Goal: Task Accomplishment & Management: Manage account settings

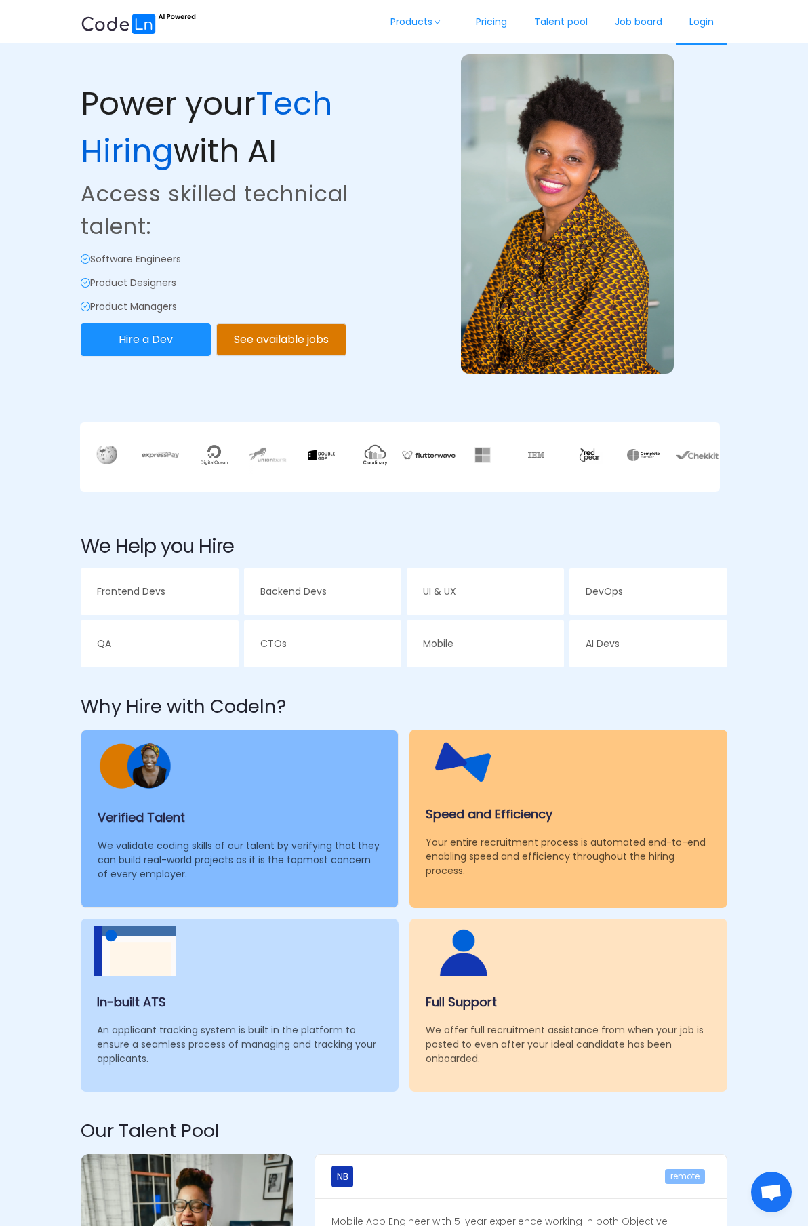
click at [700, 26] on link "Login" at bounding box center [702, 22] width 52 height 45
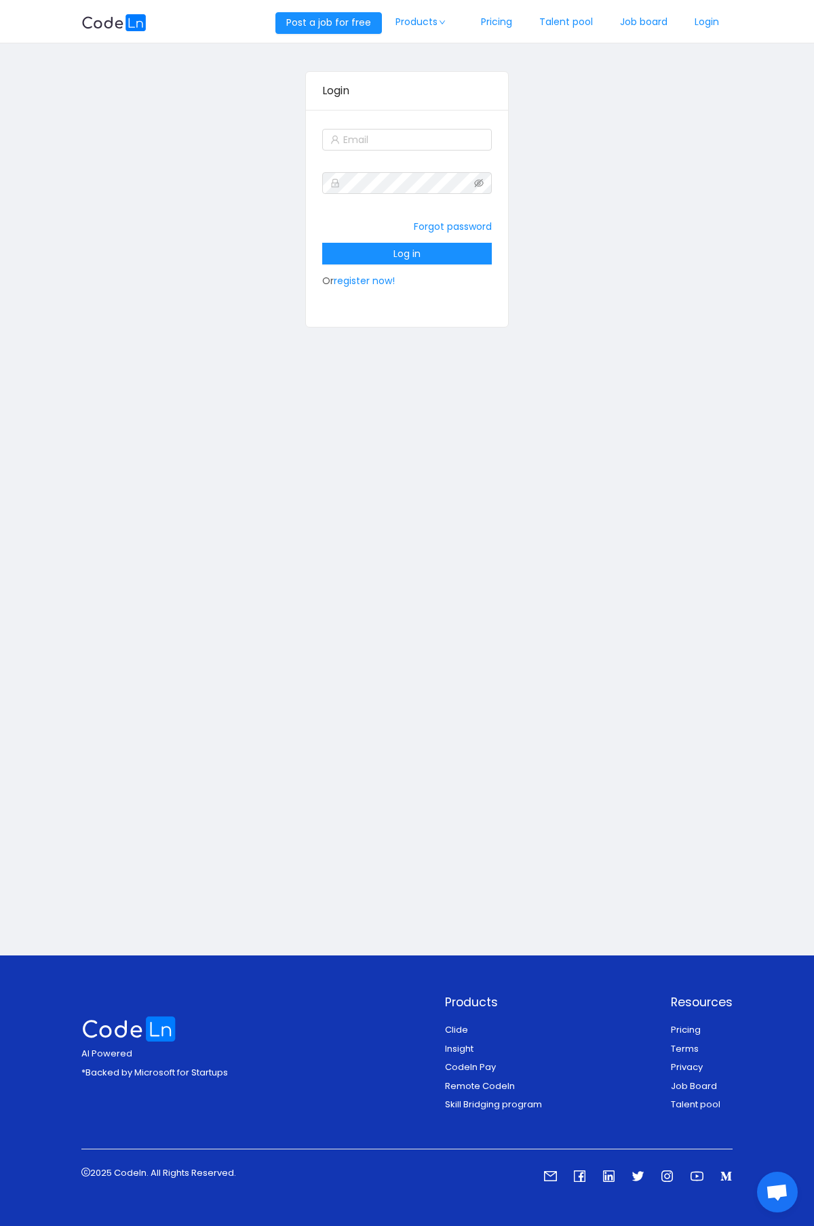
click at [430, 151] on div at bounding box center [407, 139] width 170 height 27
click at [425, 134] on input "text" at bounding box center [407, 140] width 170 height 22
type input "robertruhiu@gmail.com"
click at [403, 245] on button "Log in" at bounding box center [407, 254] width 170 height 22
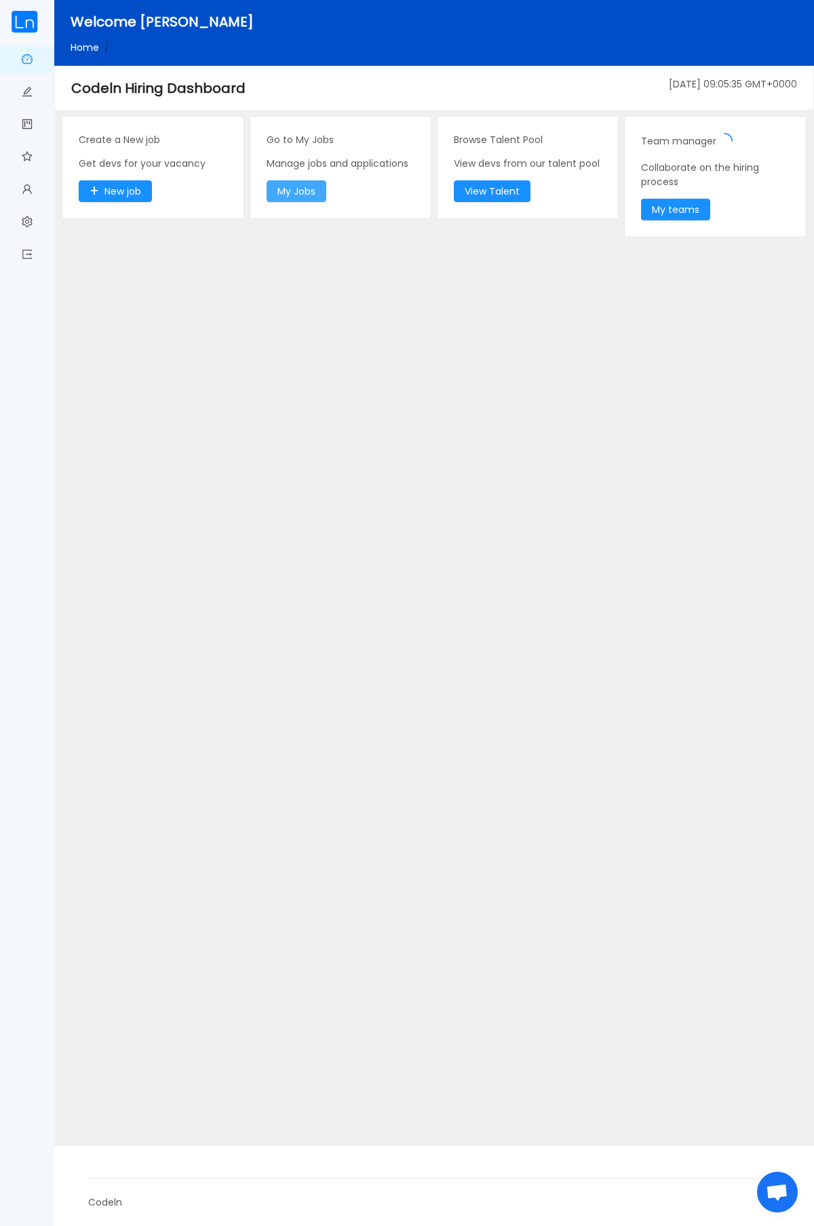
click at [307, 192] on button "My Jobs" at bounding box center [296, 191] width 60 height 22
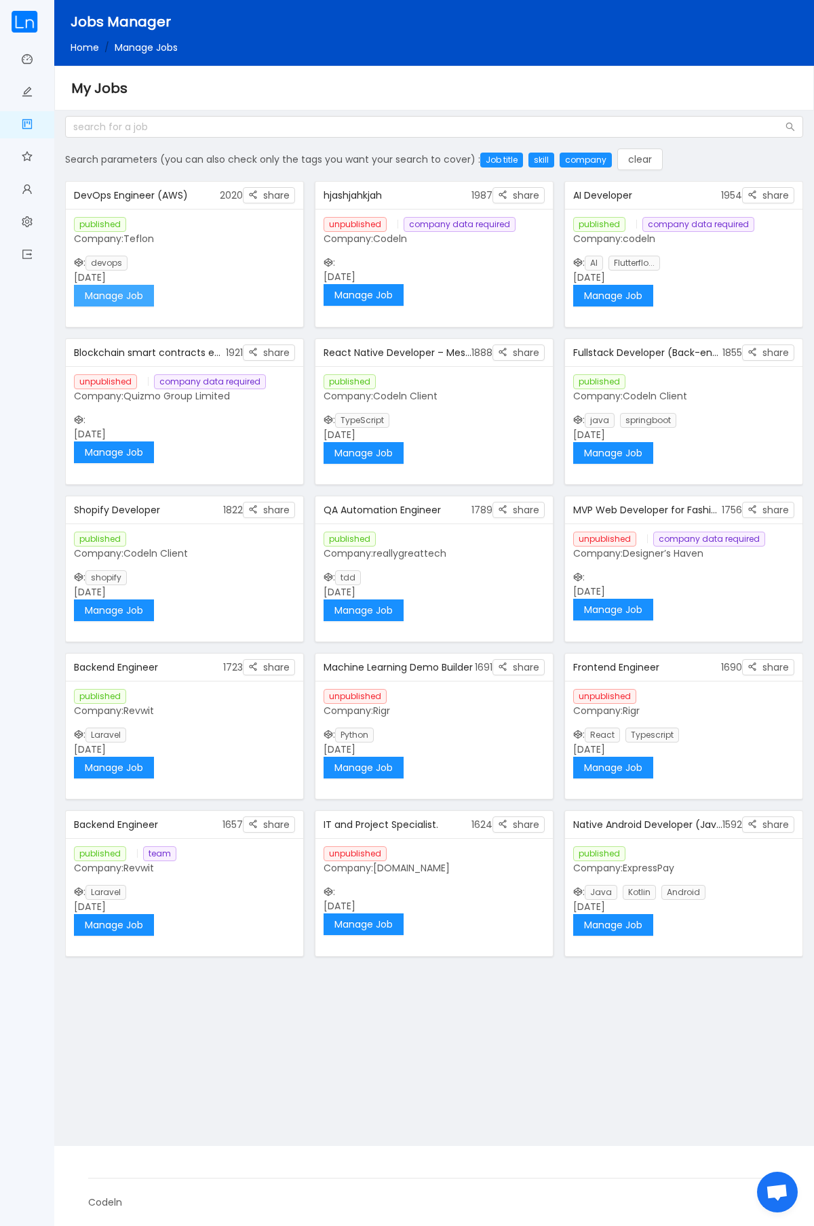
click at [122, 294] on button "Manage Job" at bounding box center [114, 296] width 80 height 22
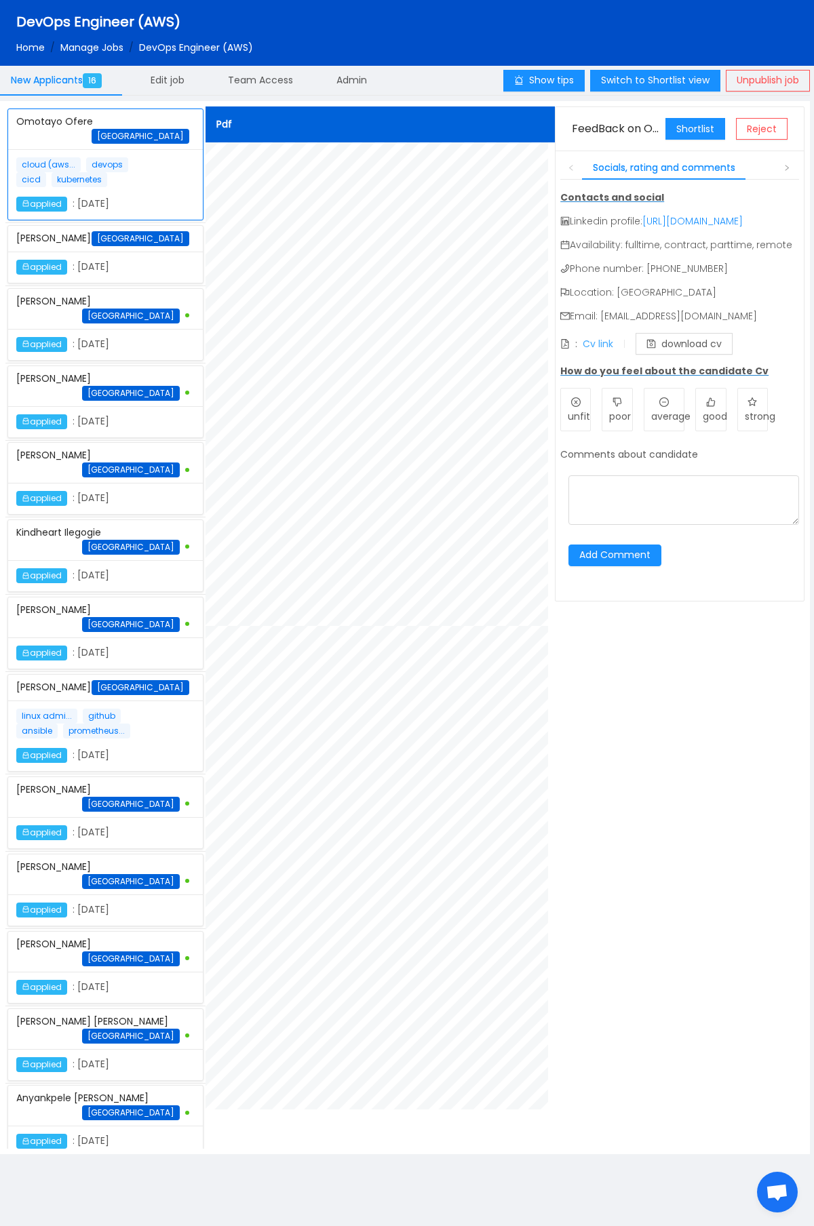
click at [603, 351] on link "Cv link" at bounding box center [597, 344] width 31 height 14
click at [688, 135] on button "Shortlist" at bounding box center [695, 129] width 60 height 22
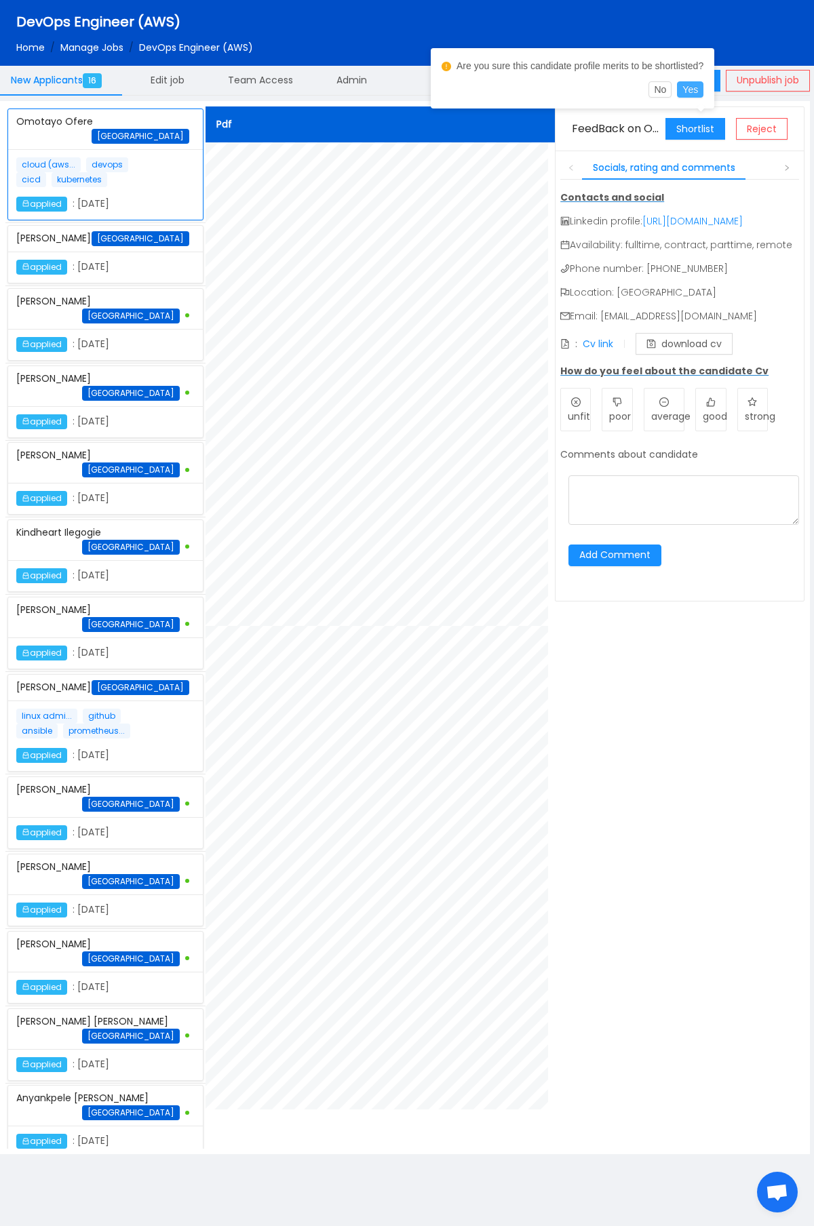
click at [695, 90] on button "Yes" at bounding box center [690, 89] width 26 height 16
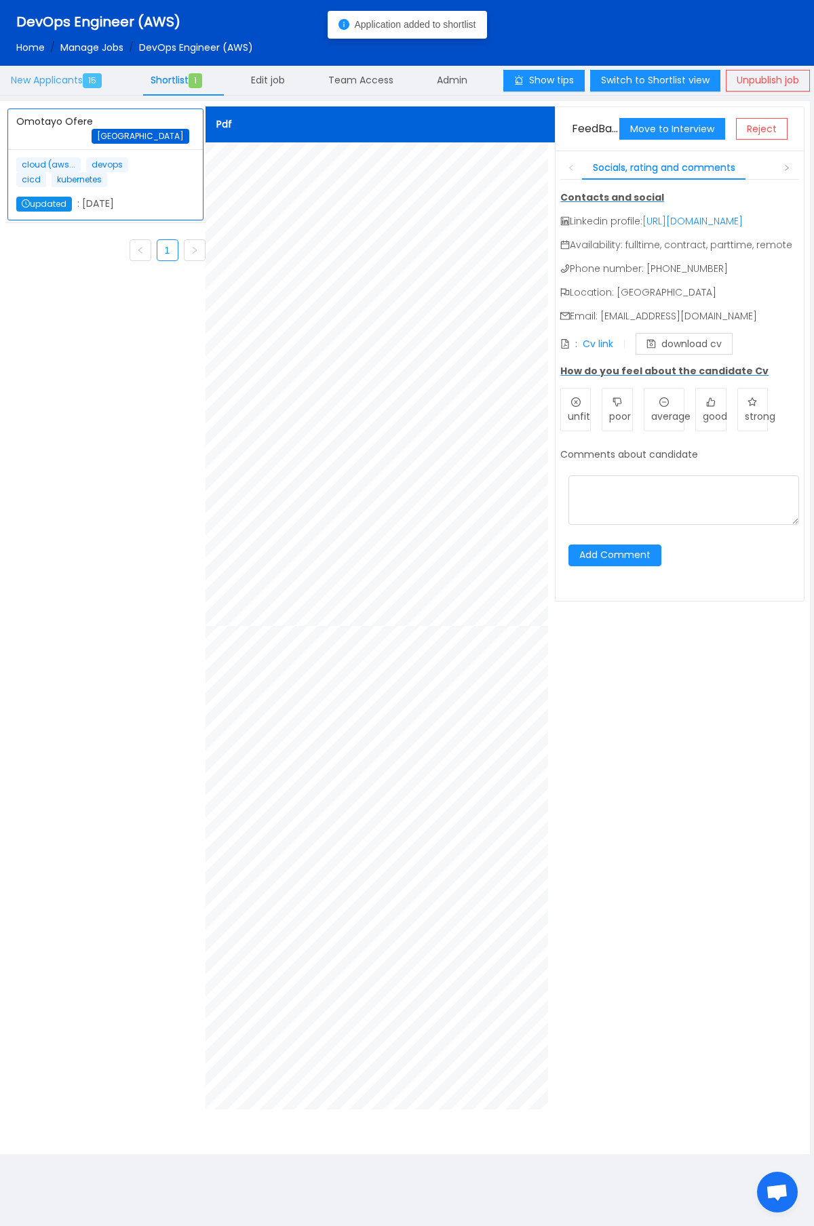
click at [86, 83] on span "15" at bounding box center [92, 80] width 19 height 15
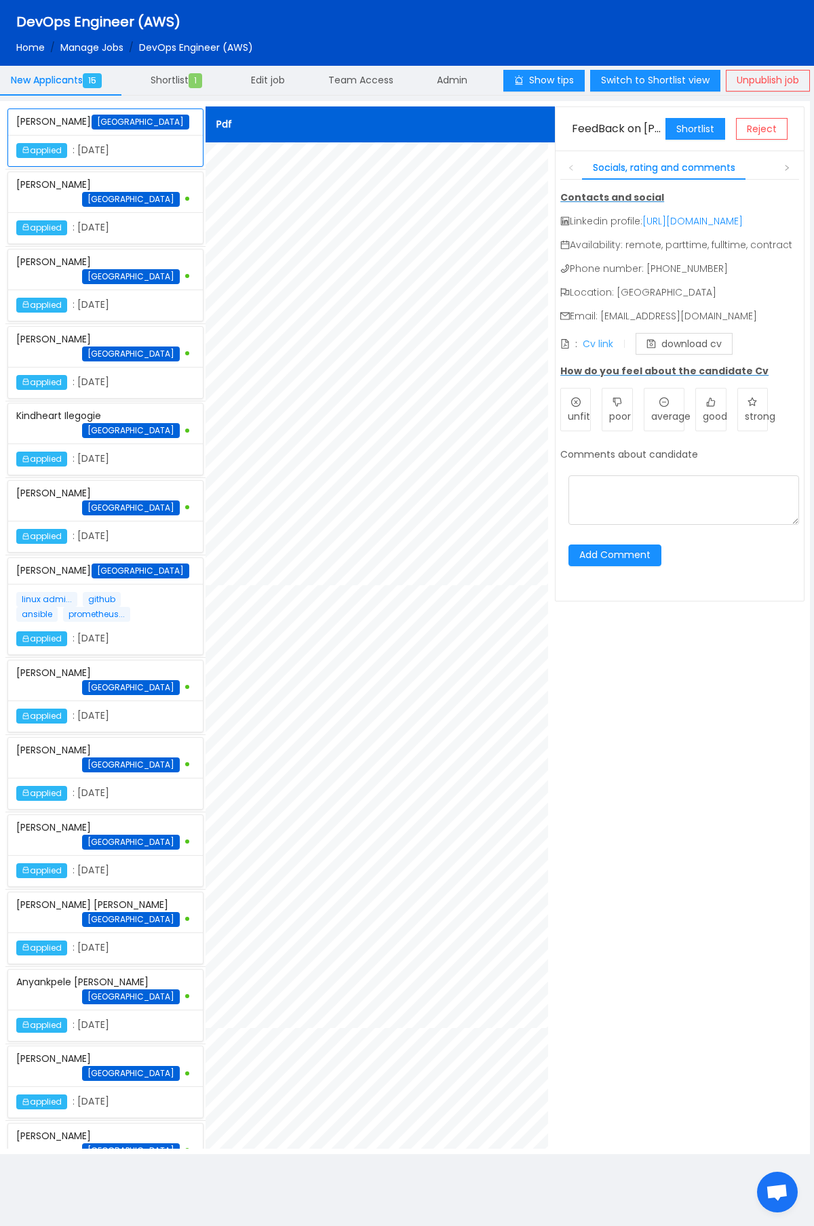
click at [607, 351] on link "Cv link" at bounding box center [597, 344] width 31 height 14
click at [709, 126] on button "Shortlist" at bounding box center [695, 129] width 60 height 22
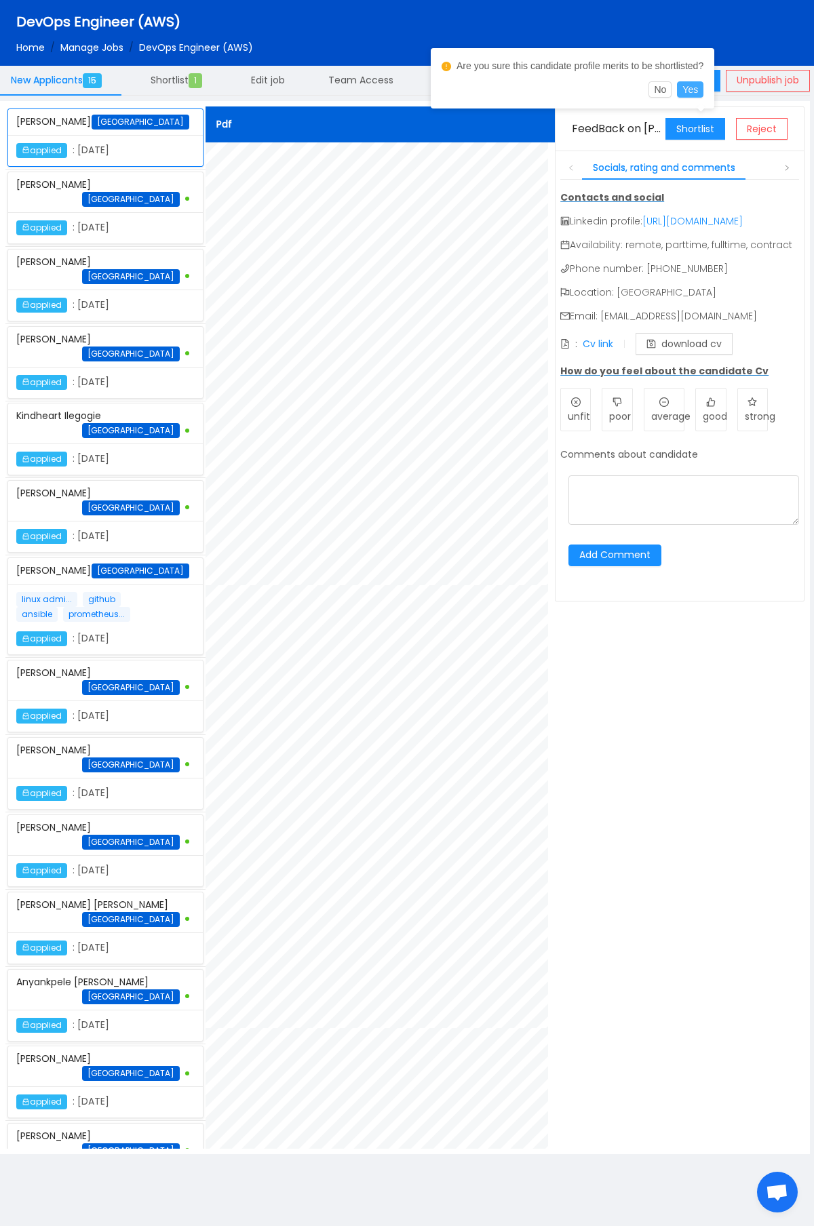
click at [703, 87] on button "Yes" at bounding box center [690, 89] width 26 height 16
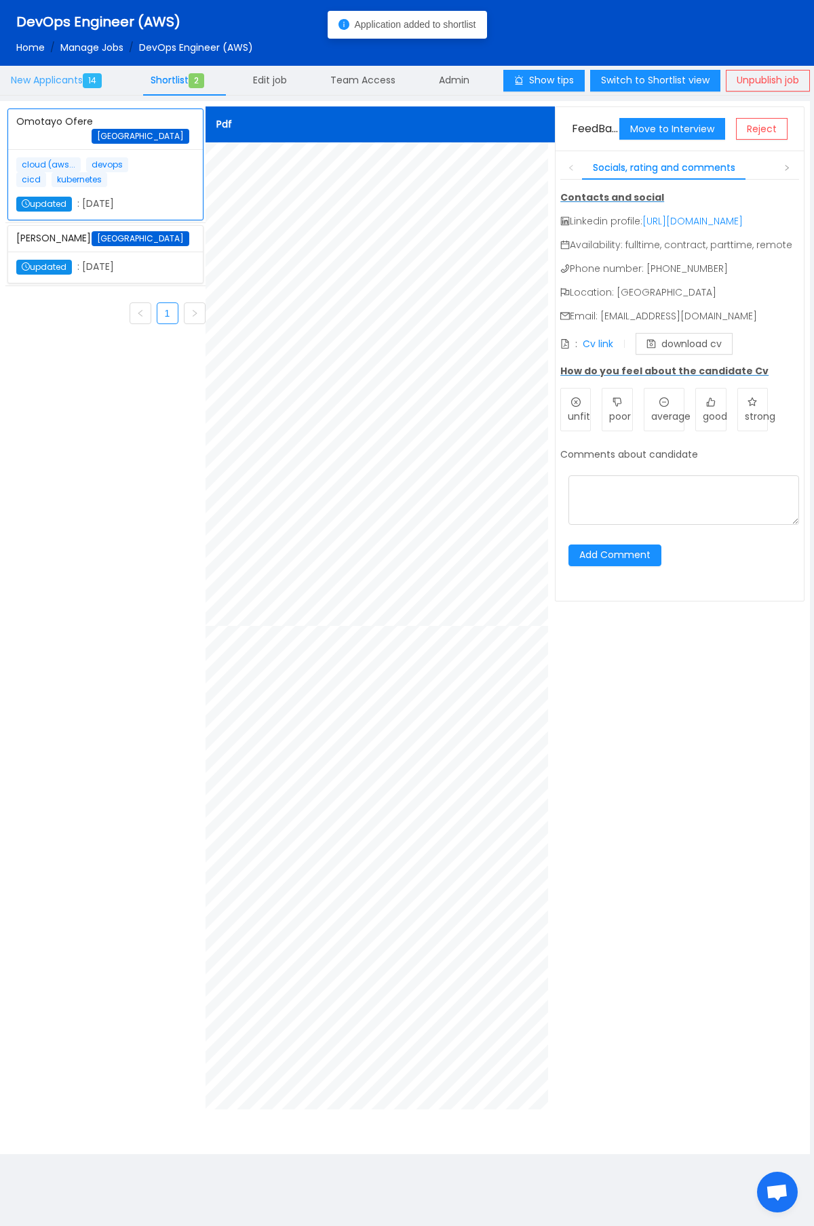
click at [72, 85] on span "New Applicants 14" at bounding box center [59, 80] width 96 height 14
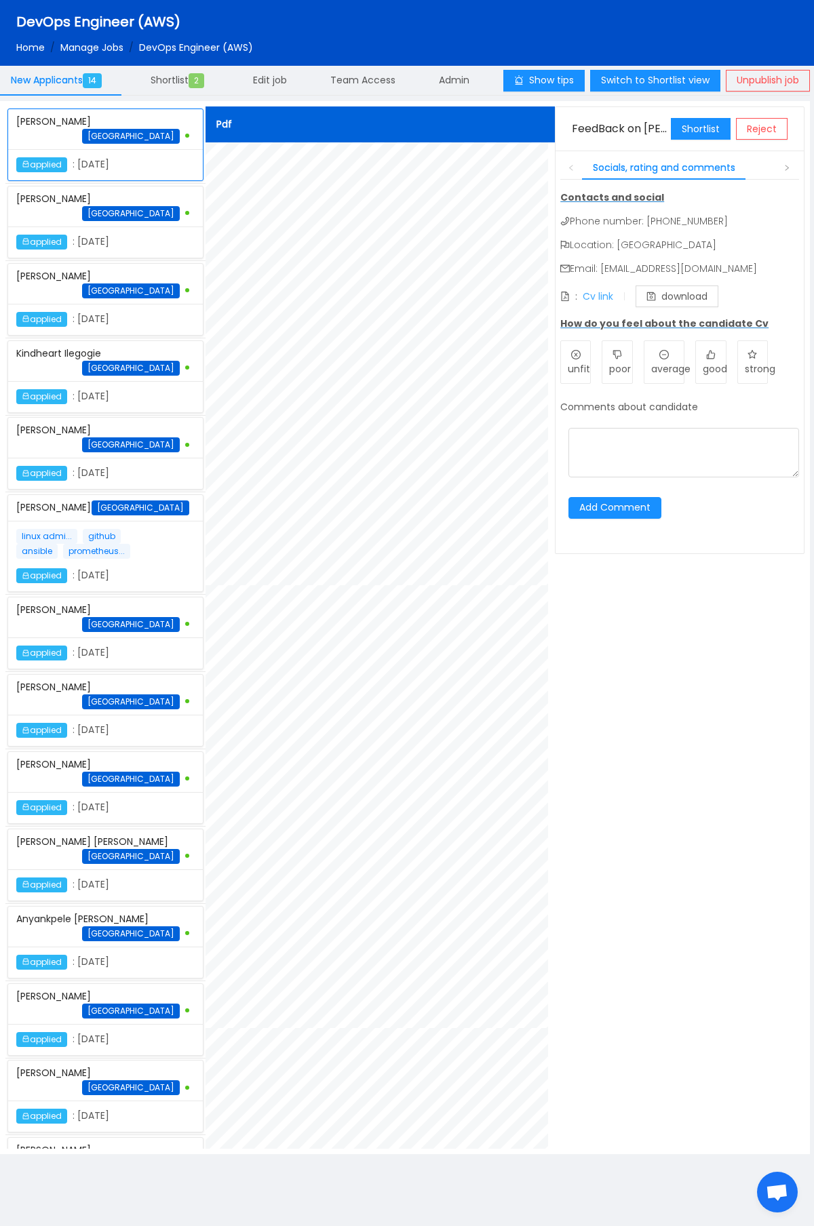
click at [603, 294] on link "Cv link" at bounding box center [597, 297] width 31 height 14
click at [690, 127] on button "Shortlist" at bounding box center [701, 129] width 60 height 22
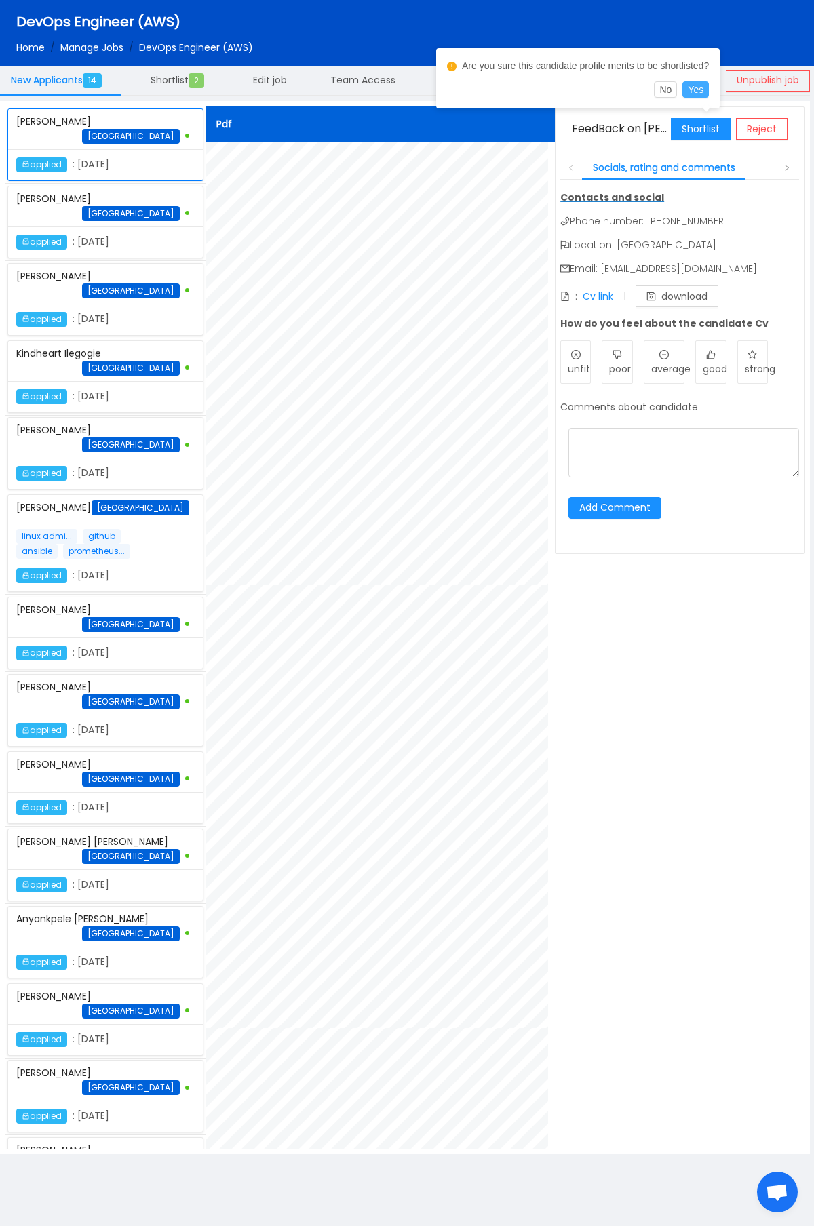
click at [707, 91] on button "Yes" at bounding box center [695, 89] width 26 height 16
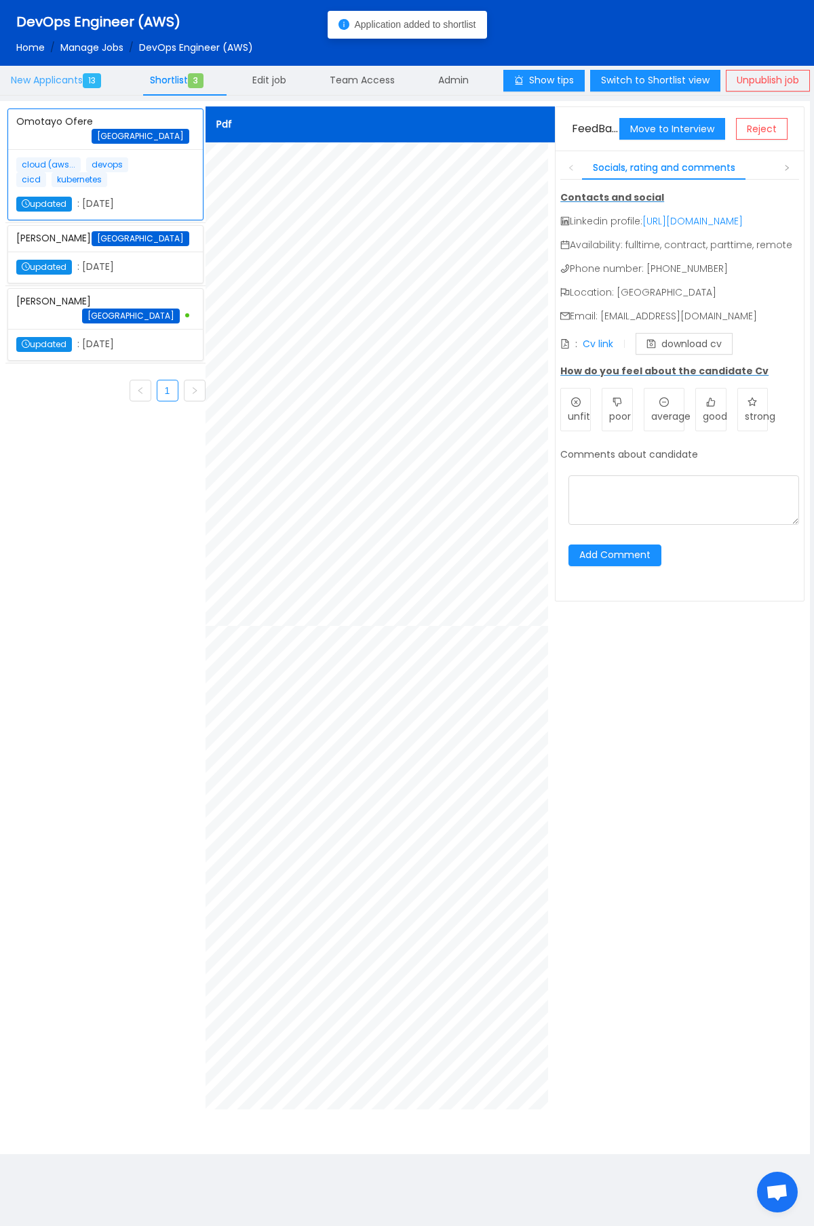
click at [85, 75] on span "New Applicants 13" at bounding box center [59, 80] width 96 height 14
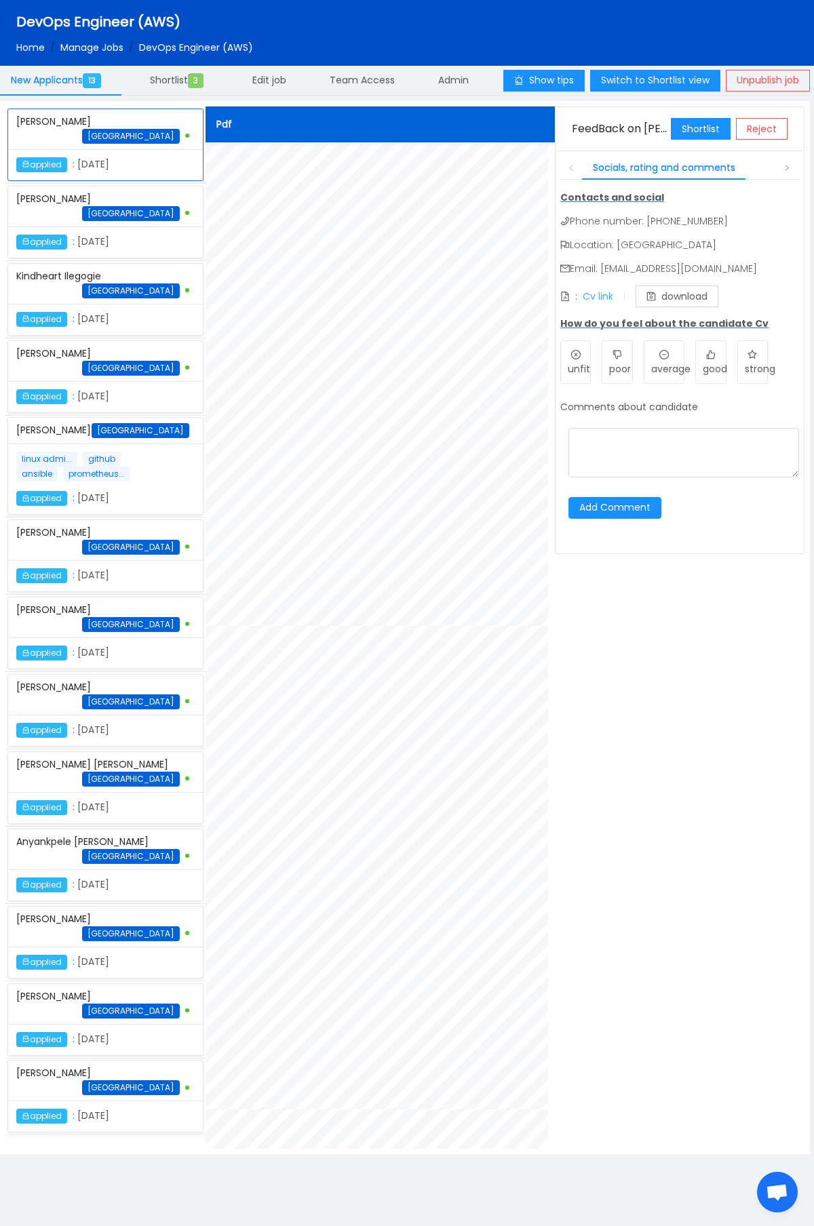
click at [608, 299] on link "Cv link" at bounding box center [597, 297] width 31 height 14
click at [712, 134] on button "Shortlist" at bounding box center [701, 129] width 60 height 22
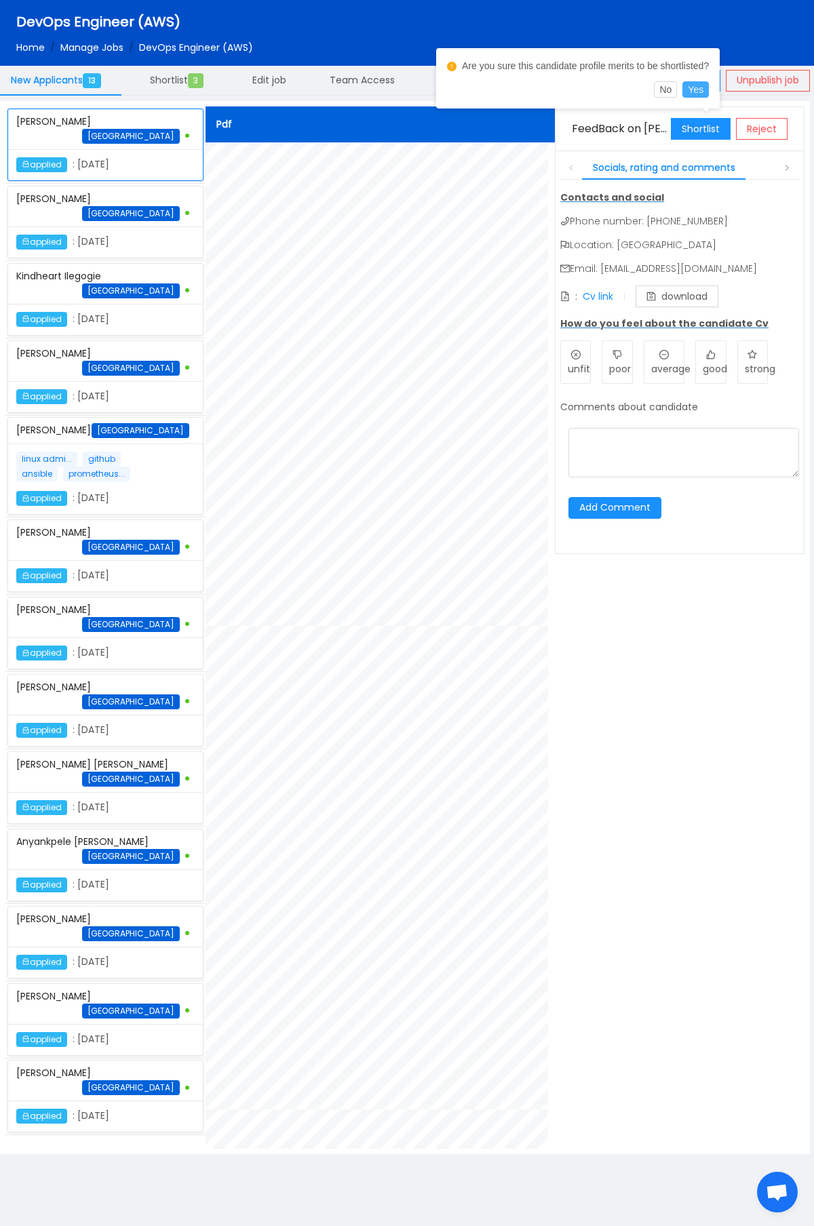
click at [704, 92] on button "Yes" at bounding box center [695, 89] width 26 height 16
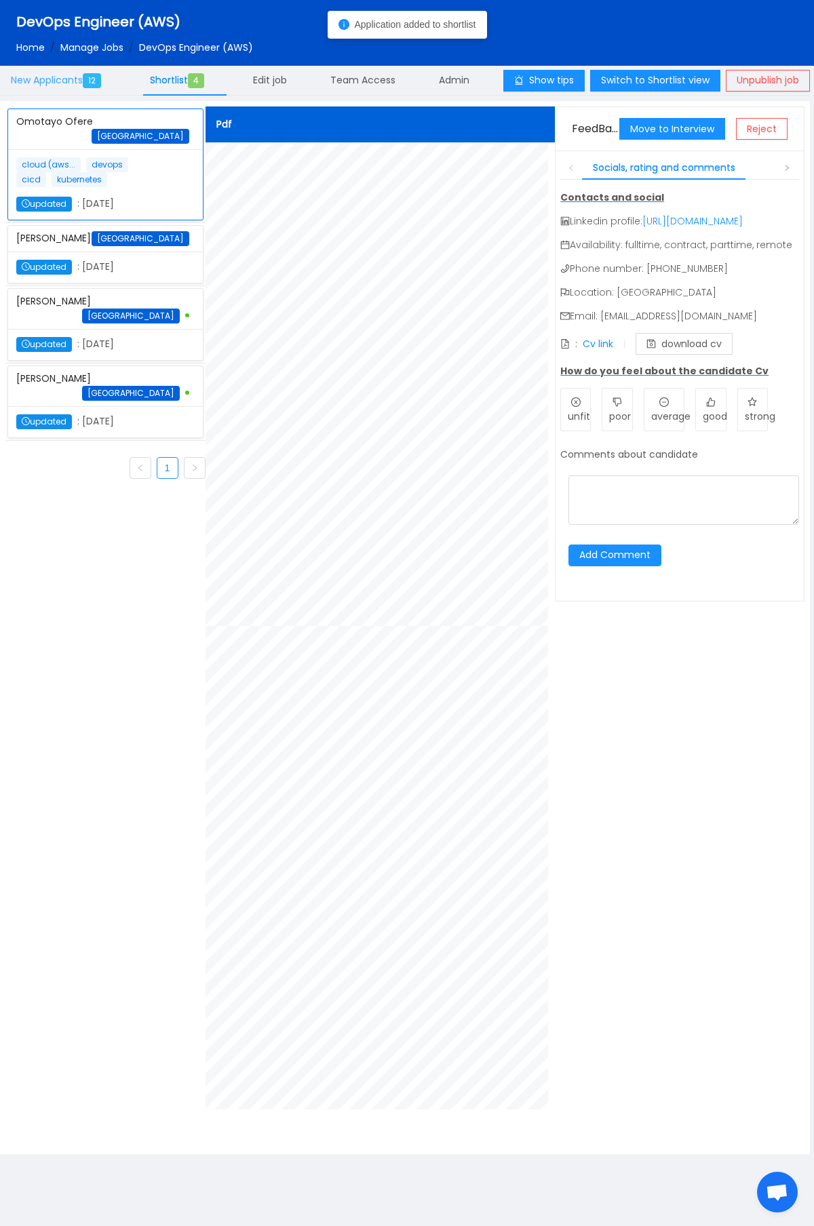
click at [69, 85] on span "New Applicants 12" at bounding box center [59, 80] width 96 height 14
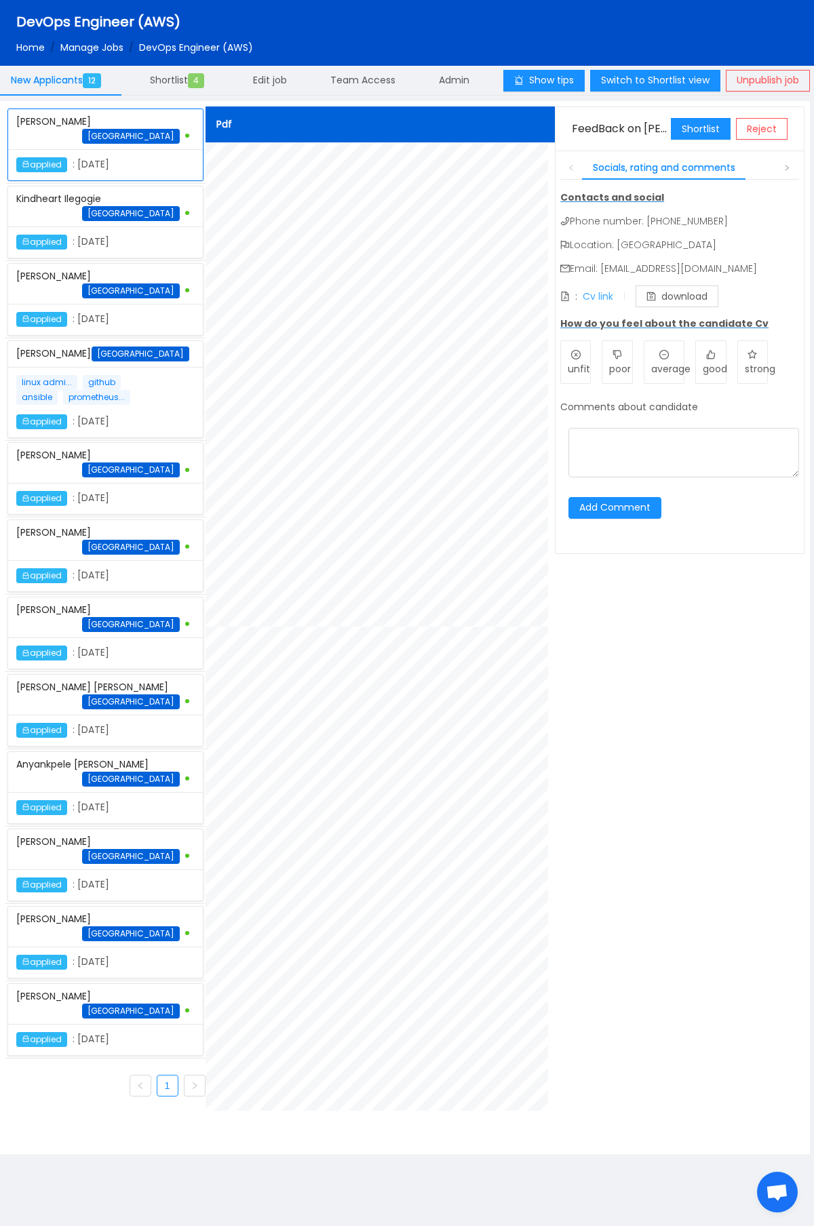
click at [610, 297] on link "Cv link" at bounding box center [597, 297] width 31 height 14
click at [606, 296] on link "Cv link" at bounding box center [597, 297] width 31 height 14
click at [690, 133] on button "Shortlist" at bounding box center [701, 129] width 60 height 22
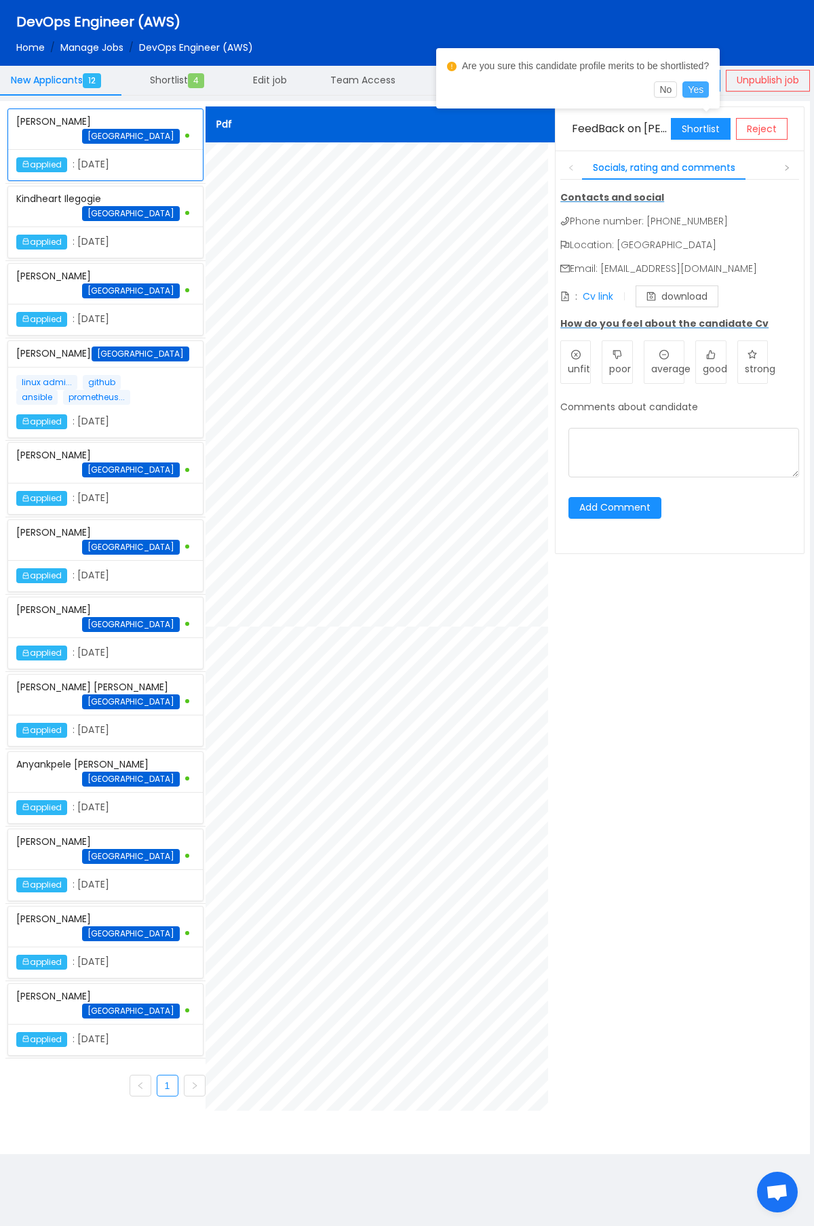
click at [706, 90] on button "Yes" at bounding box center [695, 89] width 26 height 16
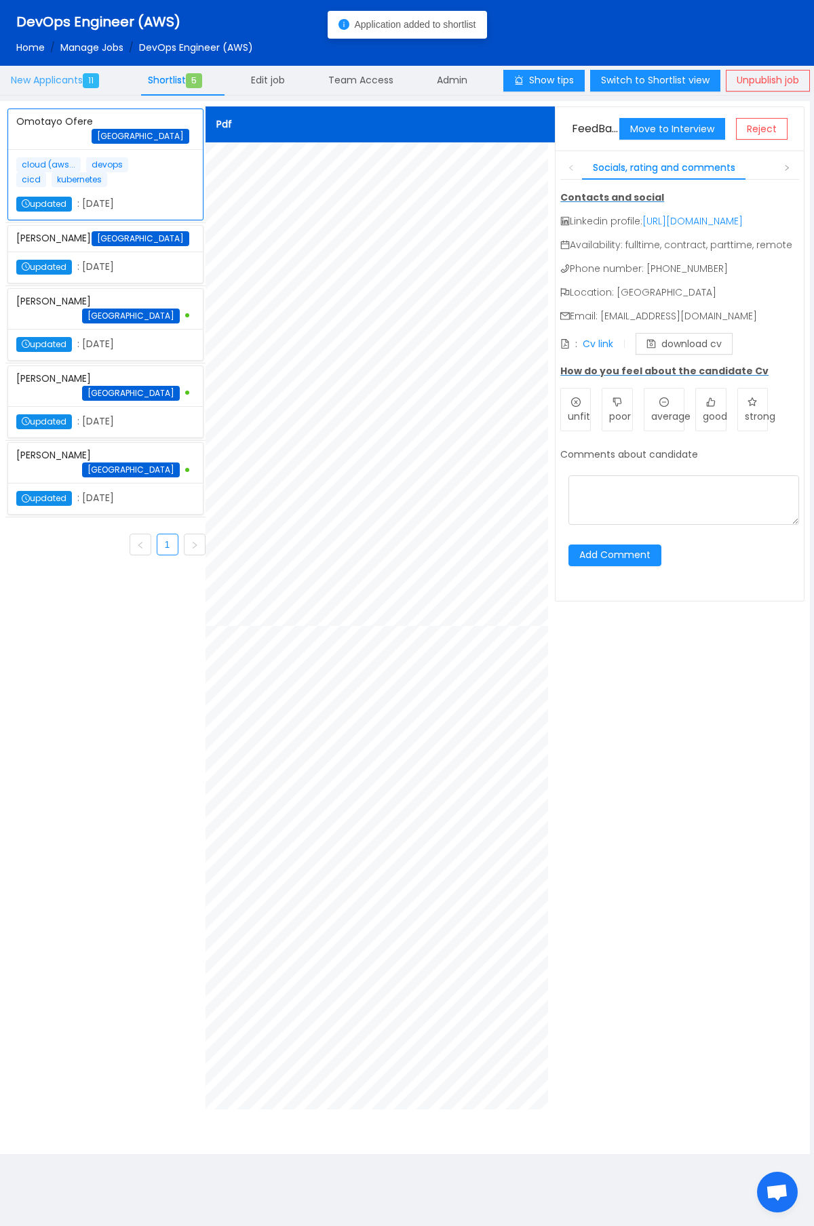
click at [80, 83] on span "New Applicants 11" at bounding box center [58, 80] width 94 height 14
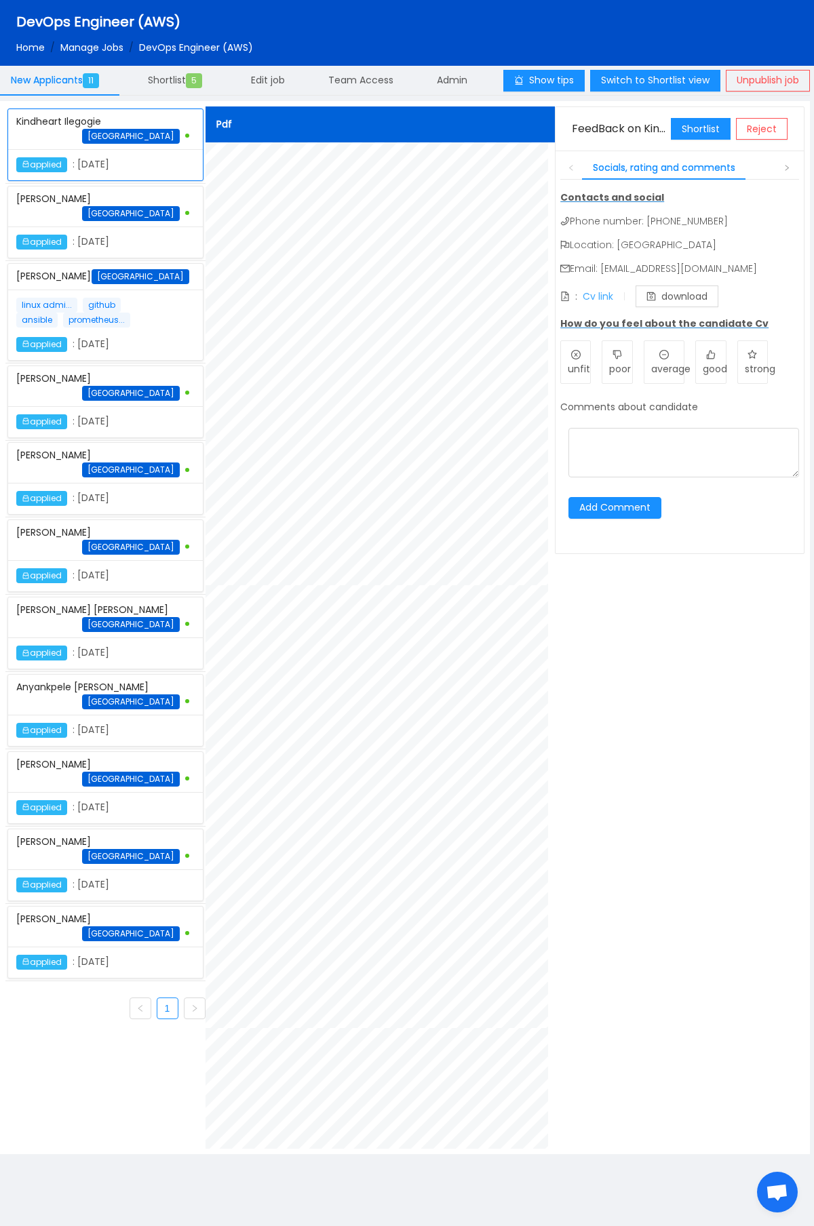
click at [605, 296] on link "Cv link" at bounding box center [597, 297] width 31 height 14
click at [694, 135] on button "Shortlist" at bounding box center [701, 129] width 60 height 22
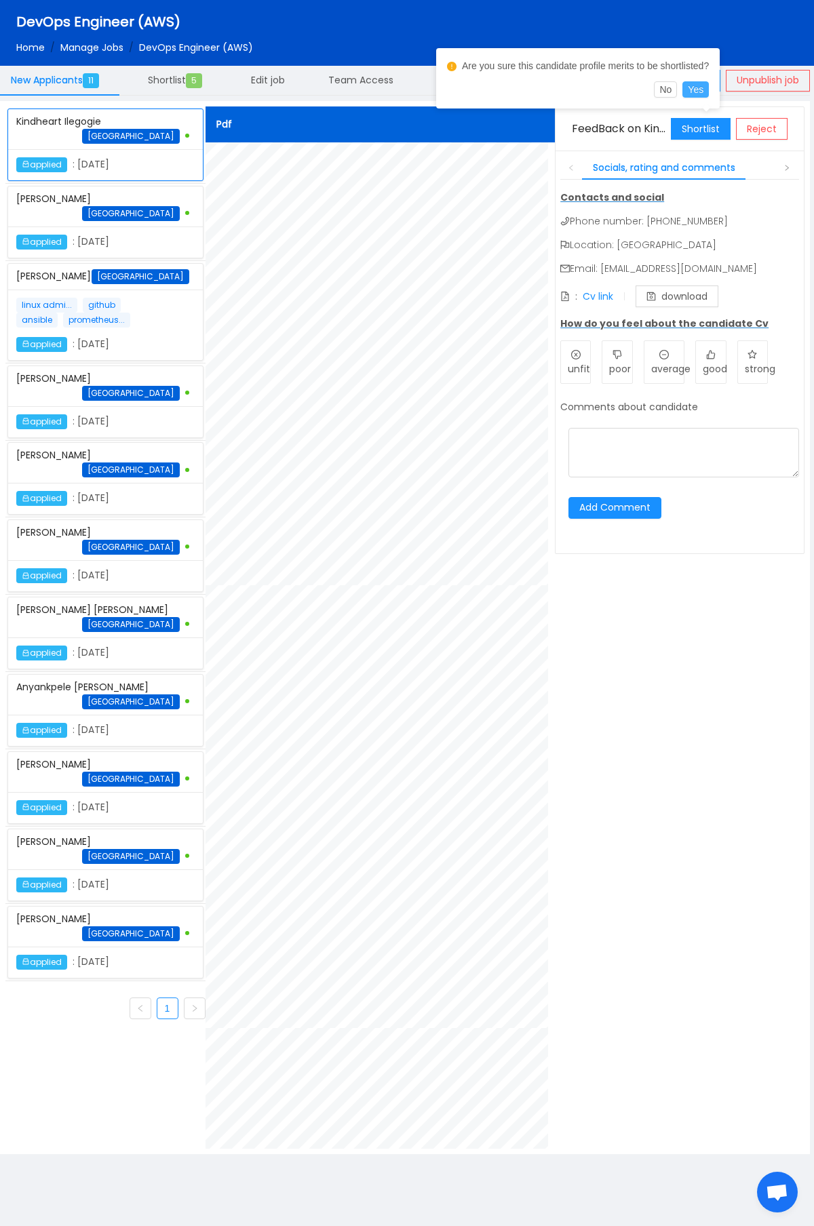
click at [706, 91] on button "Yes" at bounding box center [695, 89] width 26 height 16
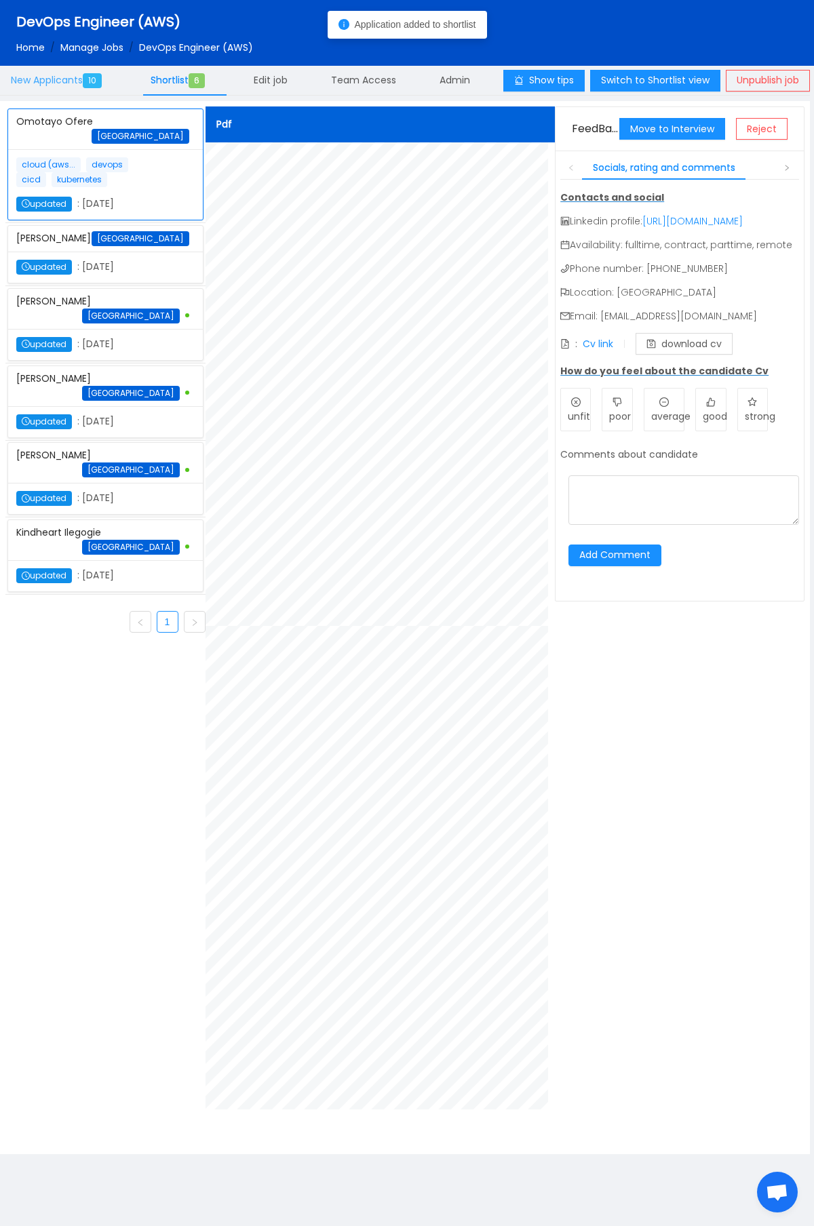
click at [73, 83] on span "New Applicants 10" at bounding box center [59, 80] width 96 height 14
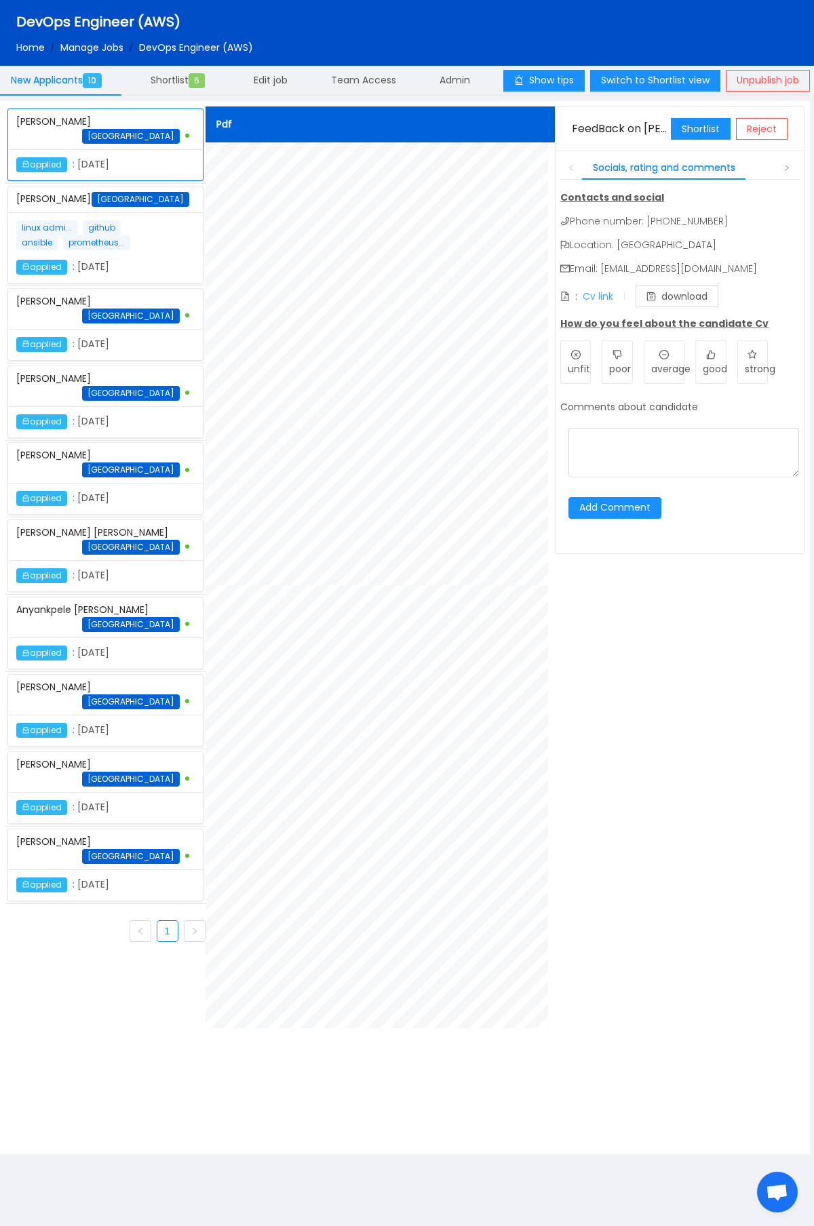
click at [612, 296] on link "Cv link" at bounding box center [597, 297] width 31 height 14
click at [694, 140] on div "Shortlist Reject" at bounding box center [729, 128] width 117 height 43
click at [695, 136] on button "Shortlist" at bounding box center [701, 129] width 60 height 22
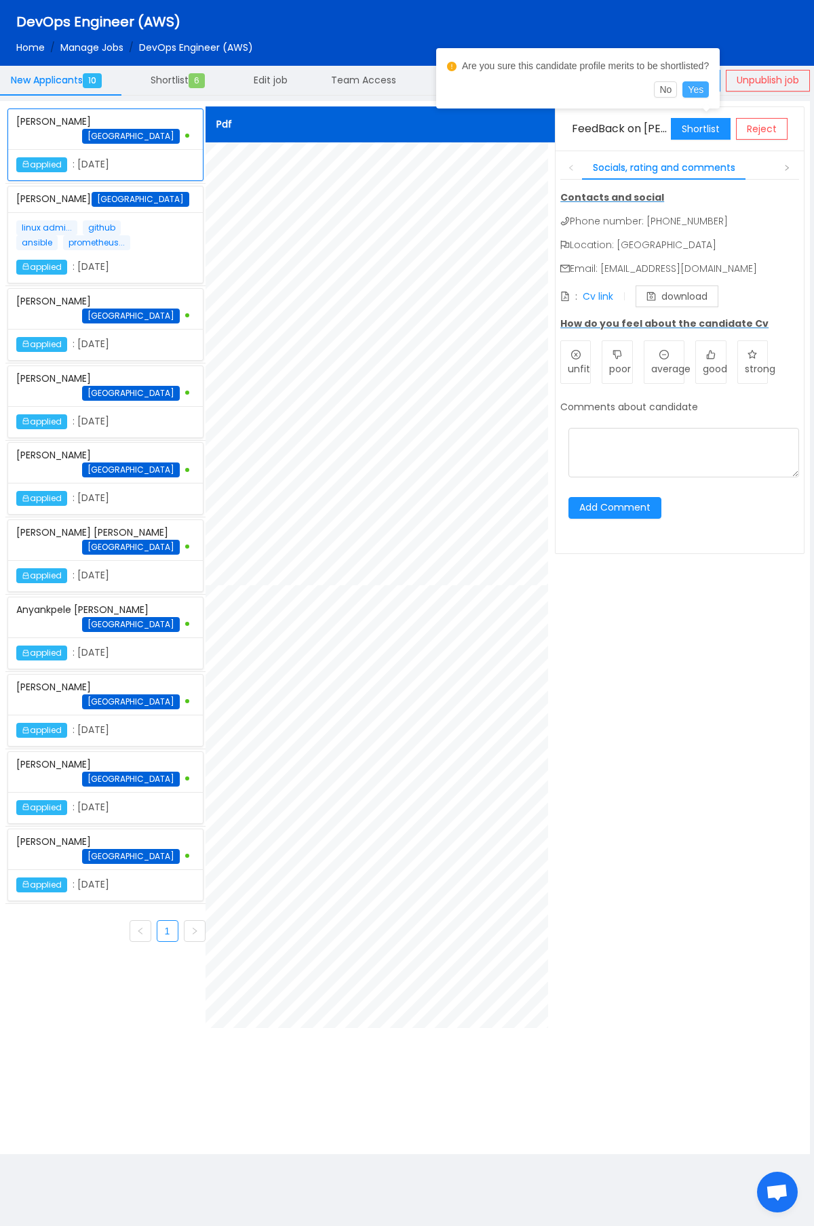
click at [703, 93] on button "Yes" at bounding box center [695, 89] width 26 height 16
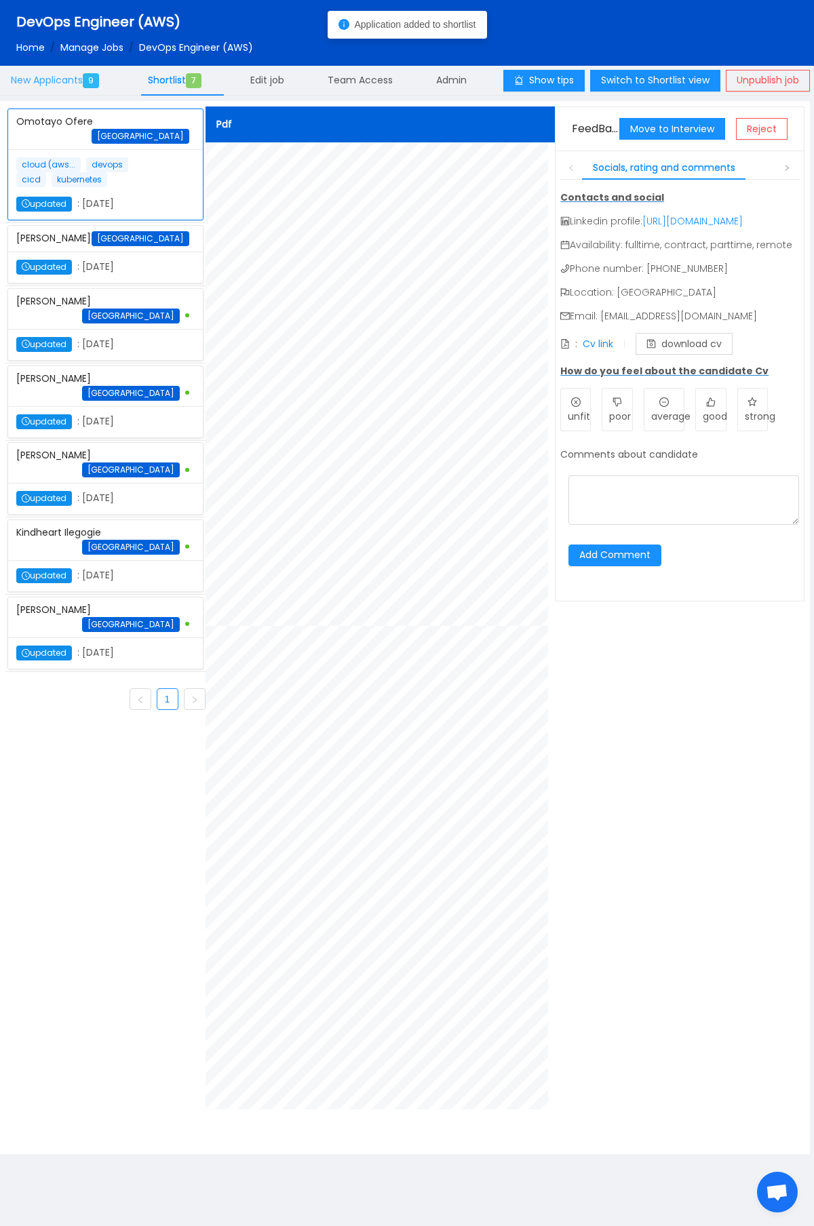
click at [83, 79] on span "New Applicants 9" at bounding box center [58, 80] width 94 height 14
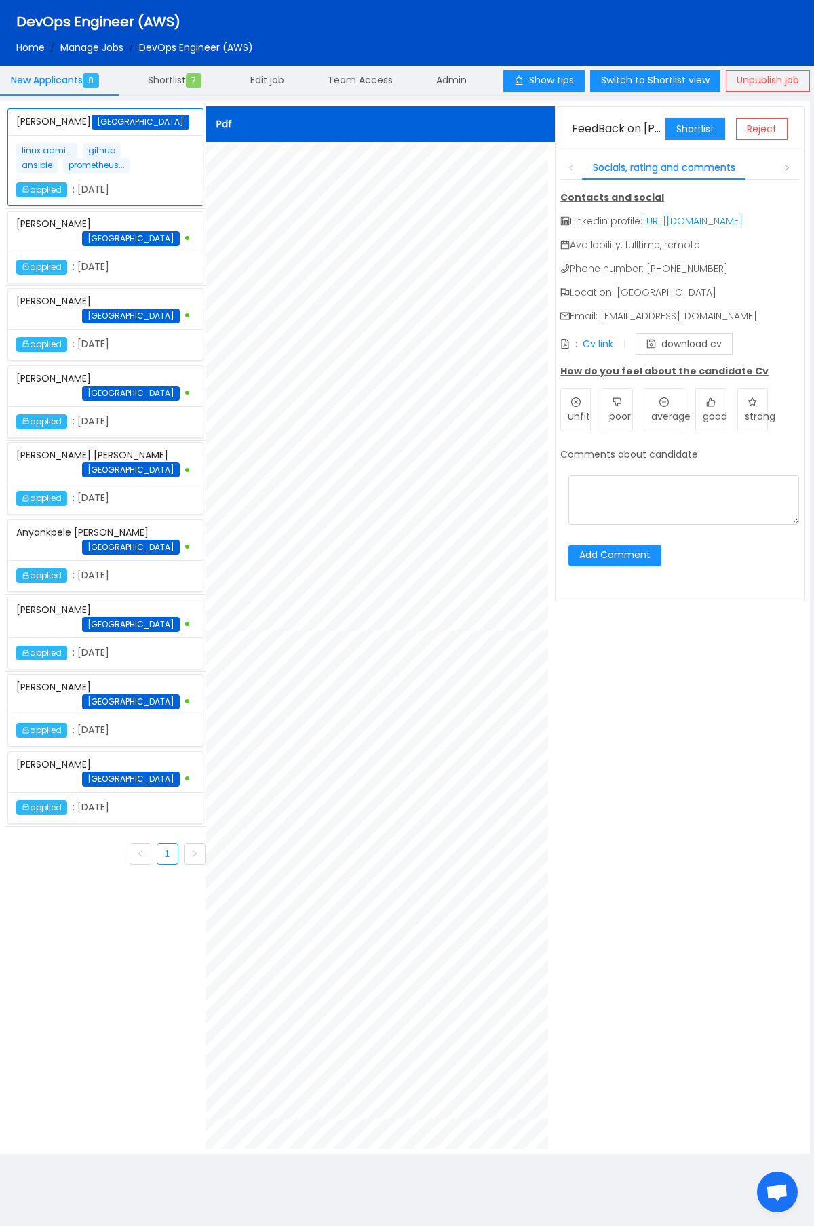
click at [102, 264] on div "applied : [DATE]" at bounding box center [83, 267] width 134 height 15
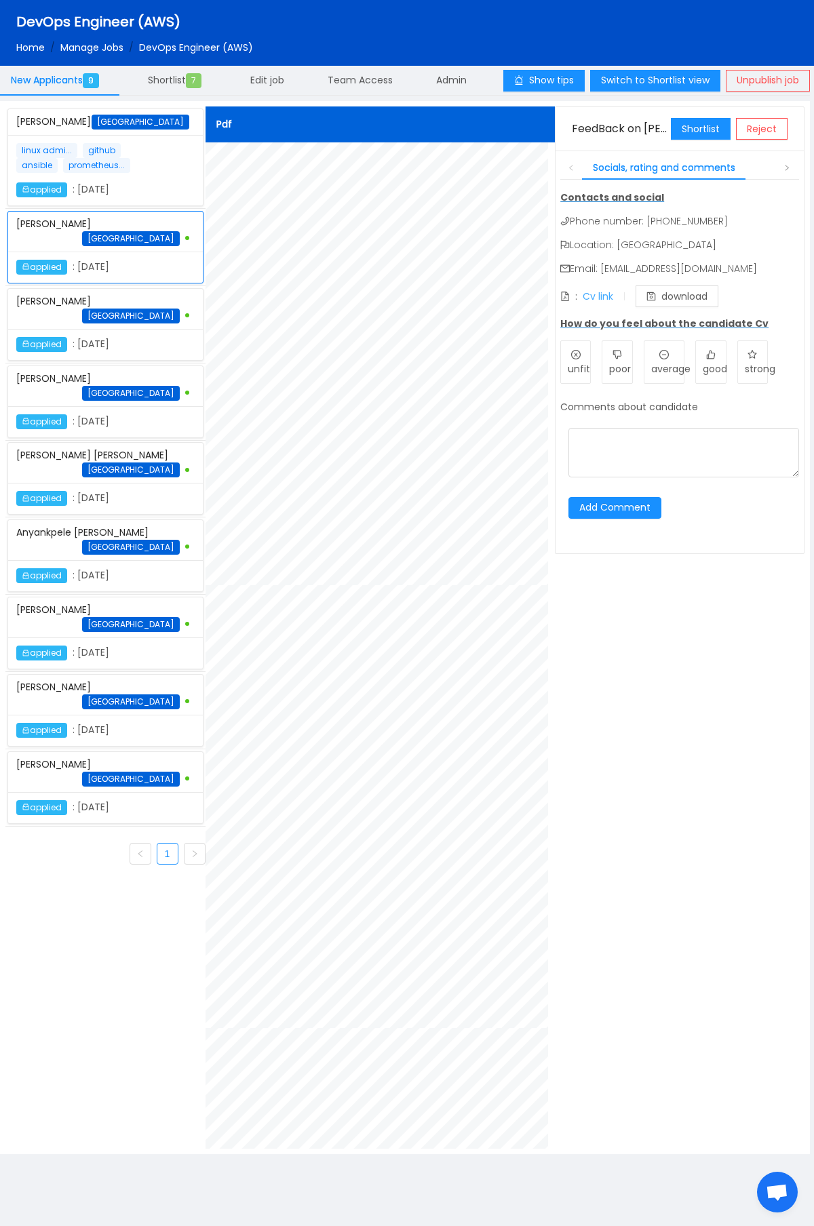
click at [607, 300] on link "Cv link" at bounding box center [597, 297] width 31 height 14
click at [150, 337] on div at bounding box center [172, 337] width 45 height 1
click at [605, 300] on link "Cv link" at bounding box center [597, 297] width 31 height 14
click at [675, 137] on button "Shortlist" at bounding box center [701, 129] width 60 height 22
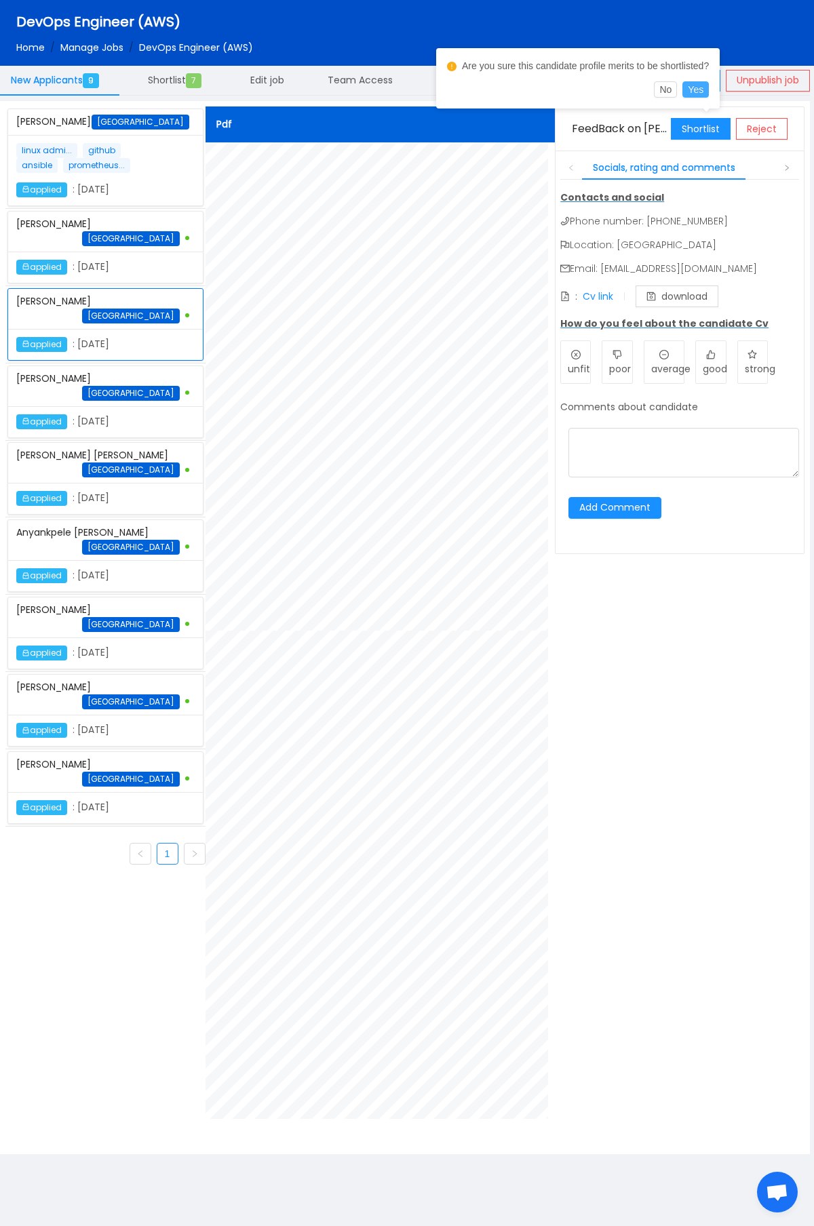
click at [709, 88] on button "Yes" at bounding box center [695, 89] width 26 height 16
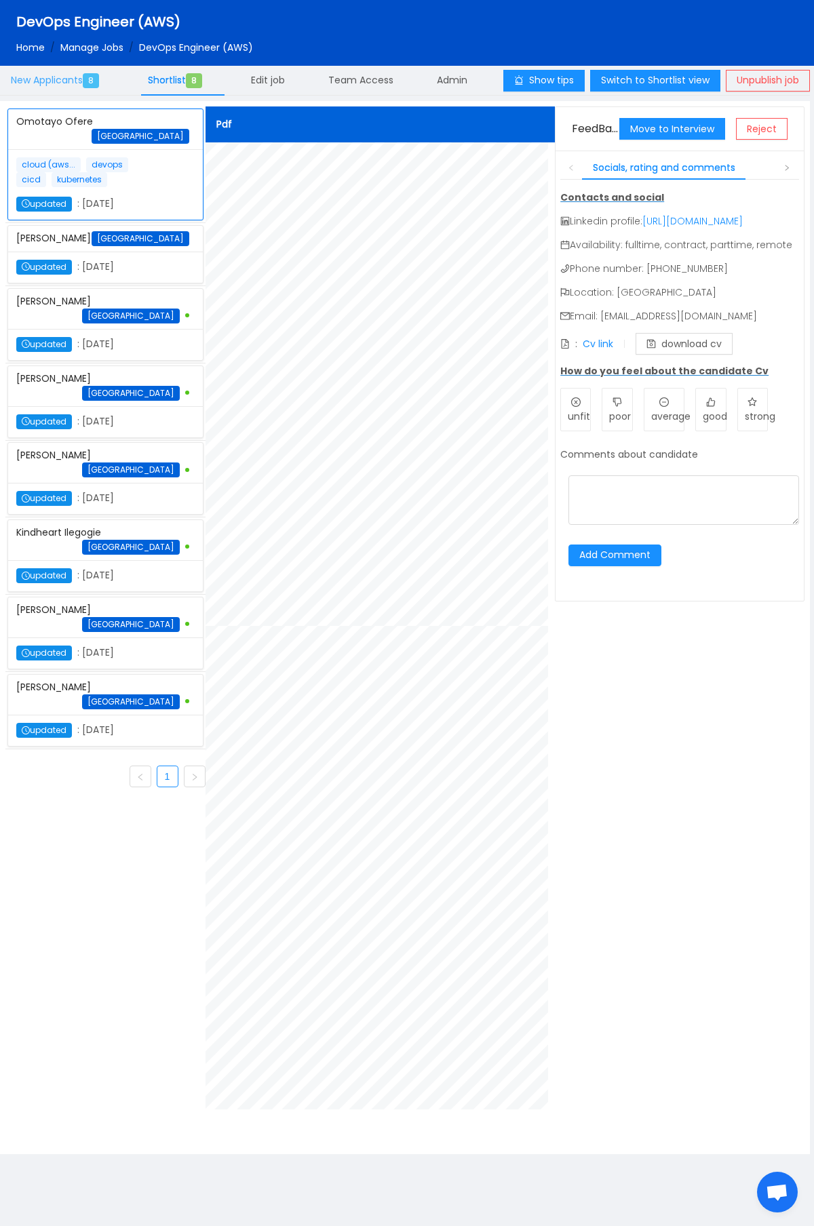
click at [93, 80] on span "8" at bounding box center [91, 80] width 16 height 15
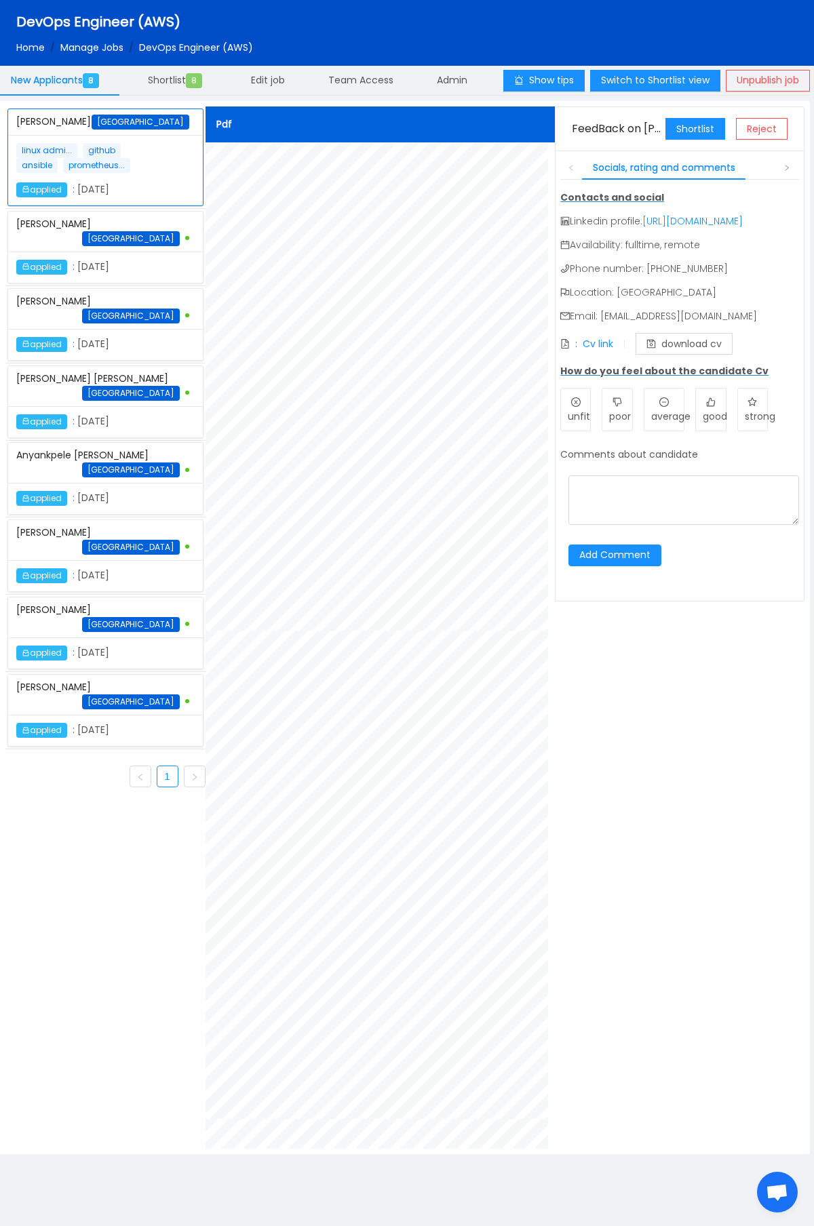
click at [704, 832] on div "Pdf FeedBack on Anieze Inyama Shortlist Chat Reject Socials, rating and comment…" at bounding box center [504, 627] width 599 height 1042
